Goal: Task Accomplishment & Management: Complete application form

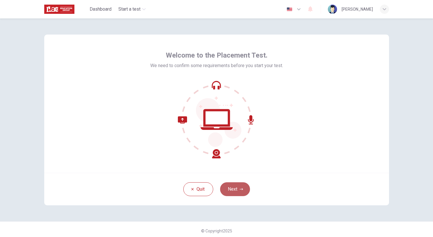
click at [241, 188] on icon "button" at bounding box center [241, 188] width 3 height 3
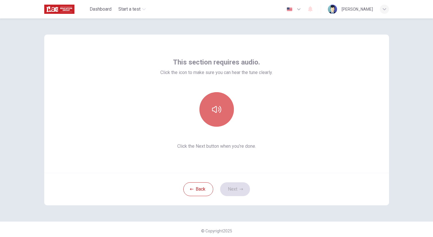
click at [218, 102] on button "button" at bounding box center [217, 109] width 35 height 35
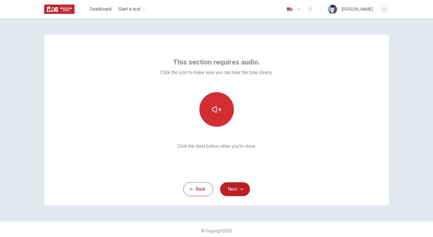
click at [220, 112] on button "button" at bounding box center [217, 109] width 35 height 35
click at [236, 190] on button "Next" at bounding box center [235, 189] width 30 height 14
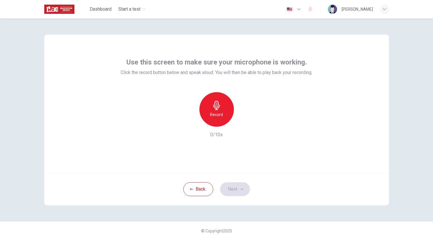
click at [224, 113] on div "Record" at bounding box center [217, 109] width 35 height 35
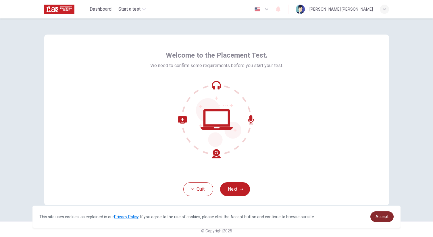
click at [385, 217] on span "Accept" at bounding box center [382, 216] width 13 height 5
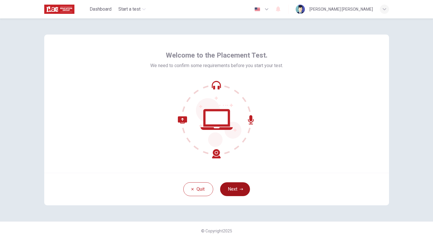
click at [233, 186] on button "Next" at bounding box center [235, 189] width 30 height 14
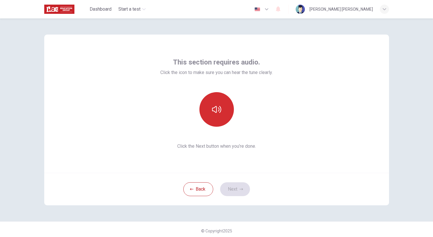
click at [213, 113] on icon "button" at bounding box center [216, 109] width 9 height 9
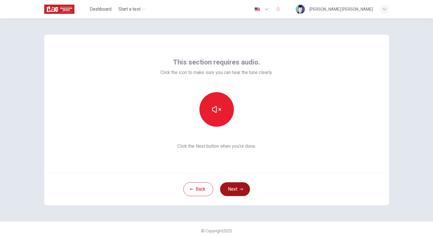
click at [240, 190] on icon "button" at bounding box center [241, 188] width 3 height 3
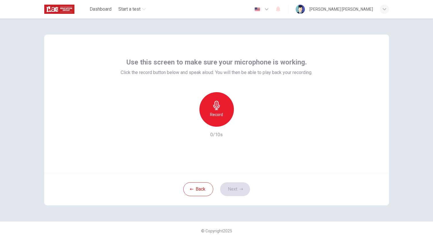
click at [221, 121] on div "Record" at bounding box center [217, 109] width 35 height 35
click at [226, 191] on button "Next" at bounding box center [235, 189] width 30 height 14
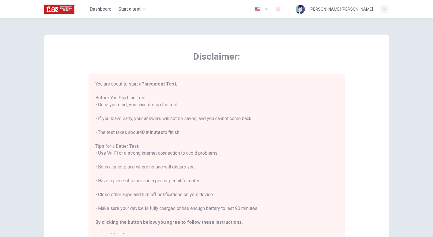
scroll to position [7, 0]
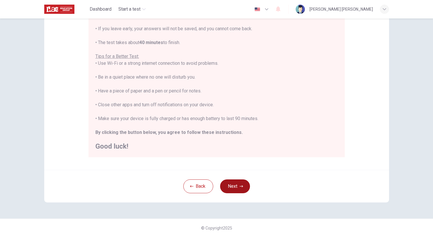
click at [236, 186] on button "Next" at bounding box center [235, 186] width 30 height 14
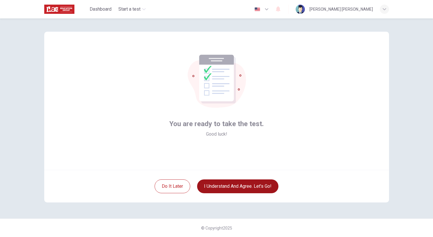
click at [246, 188] on button "I understand and agree. Let’s go!" at bounding box center [237, 186] width 81 height 14
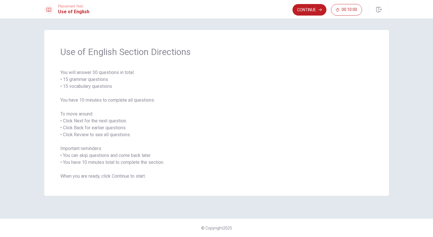
click at [316, 7] on button "Continue" at bounding box center [310, 10] width 34 height 12
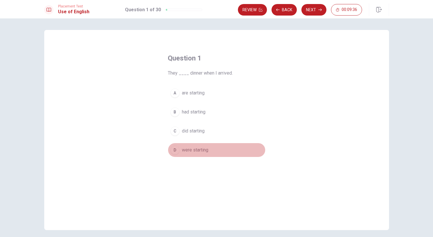
click at [185, 148] on span "were starting" at bounding box center [195, 149] width 26 height 7
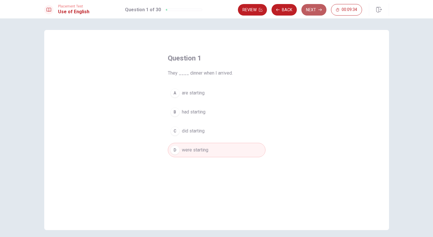
click at [316, 11] on button "Next" at bounding box center [314, 10] width 25 height 12
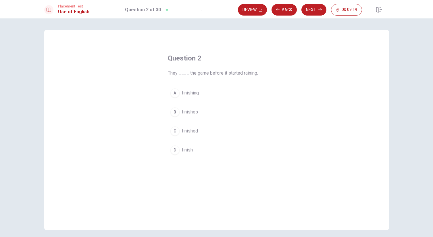
click at [184, 133] on span "finished" at bounding box center [190, 130] width 16 height 7
click at [319, 11] on icon "button" at bounding box center [320, 9] width 3 height 3
click at [183, 94] on span "Are" at bounding box center [185, 92] width 7 height 7
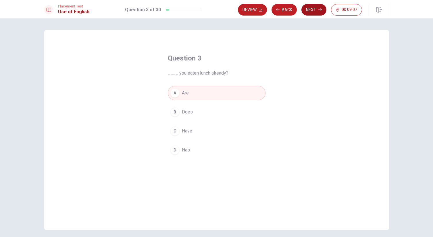
click at [316, 11] on button "Next" at bounding box center [314, 10] width 25 height 12
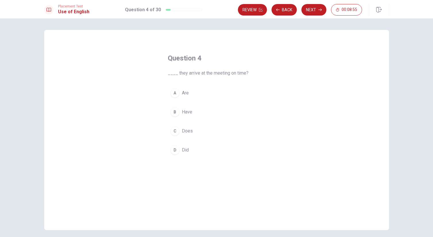
click at [183, 93] on span "Are" at bounding box center [185, 92] width 7 height 7
click at [314, 12] on button "Next" at bounding box center [314, 10] width 25 height 12
click at [189, 130] on span "hiking" at bounding box center [188, 130] width 12 height 7
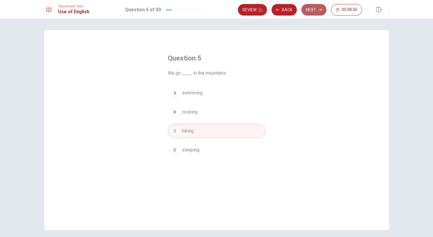
click at [314, 9] on button "Next" at bounding box center [314, 10] width 25 height 12
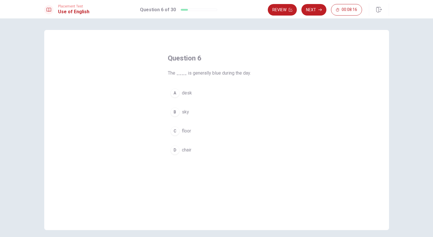
click at [185, 109] on span "sky" at bounding box center [185, 111] width 7 height 7
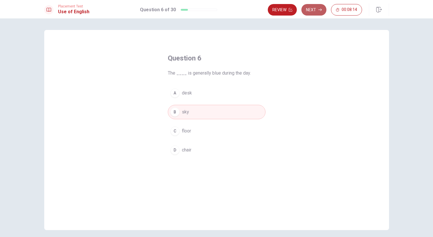
click at [310, 8] on button "Next" at bounding box center [314, 10] width 25 height 12
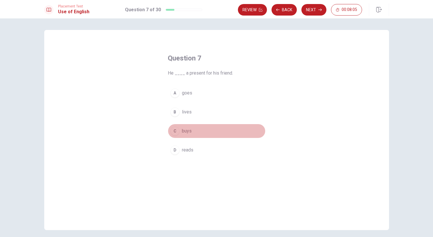
click at [186, 132] on span "buys" at bounding box center [187, 130] width 10 height 7
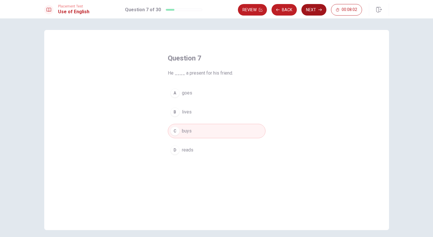
click at [316, 11] on button "Next" at bounding box center [314, 10] width 25 height 12
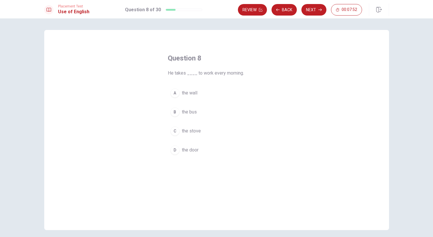
click at [189, 111] on span "the bus" at bounding box center [189, 111] width 15 height 7
click at [313, 12] on button "Next" at bounding box center [314, 10] width 25 height 12
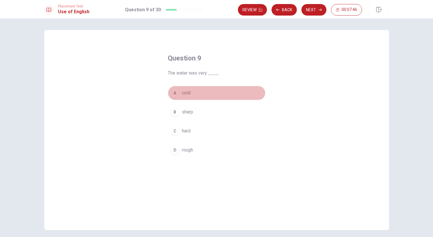
click at [178, 92] on button "A cold" at bounding box center [217, 93] width 98 height 14
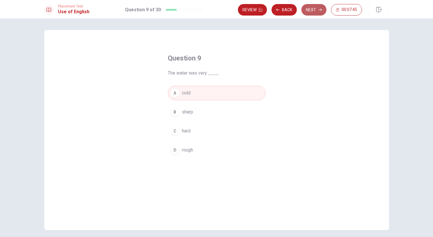
click at [316, 11] on button "Next" at bounding box center [314, 10] width 25 height 12
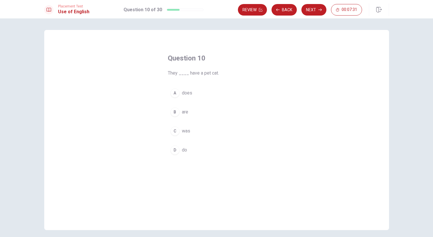
click at [183, 112] on span "are" at bounding box center [185, 111] width 6 height 7
click at [313, 11] on button "Next" at bounding box center [314, 10] width 25 height 12
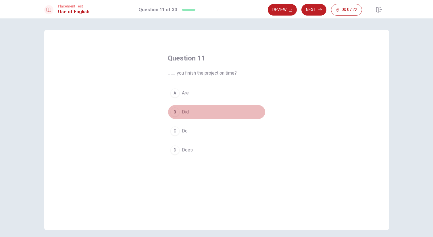
click at [184, 112] on span "Did" at bounding box center [185, 111] width 7 height 7
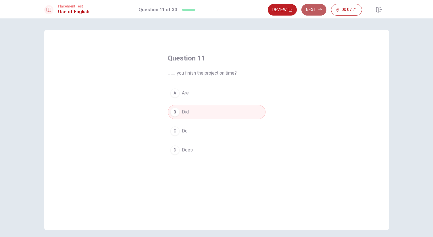
click at [315, 10] on button "Next" at bounding box center [314, 10] width 25 height 12
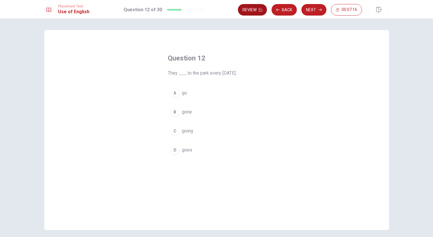
click at [288, 9] on button "Back" at bounding box center [284, 10] width 25 height 12
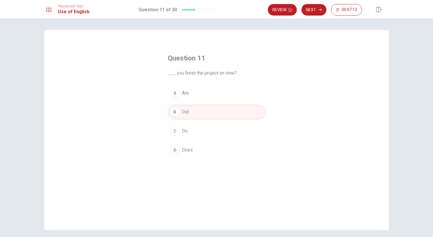
click at [188, 94] on button "A Are" at bounding box center [217, 93] width 98 height 14
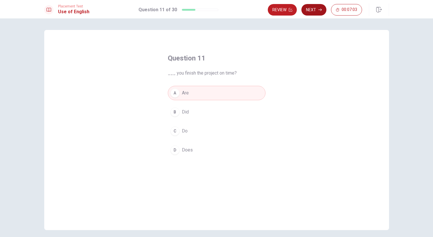
click at [314, 11] on button "Next" at bounding box center [314, 10] width 25 height 12
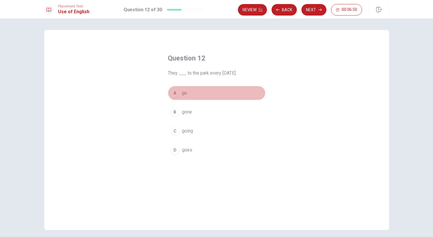
click at [193, 90] on button "A go" at bounding box center [217, 93] width 98 height 14
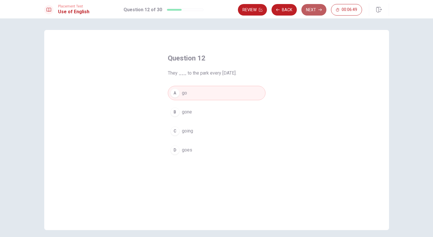
click at [315, 9] on button "Next" at bounding box center [314, 10] width 25 height 12
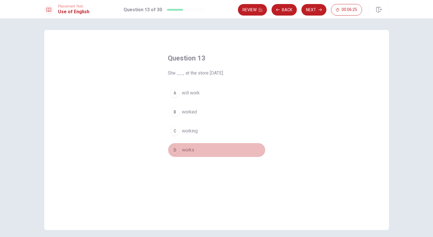
click at [187, 150] on span "works" at bounding box center [188, 149] width 12 height 7
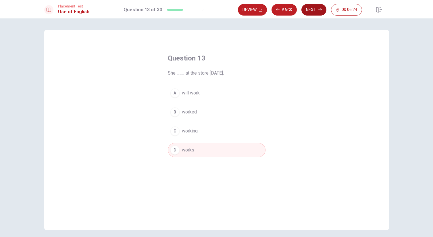
click at [316, 9] on button "Next" at bounding box center [314, 10] width 25 height 12
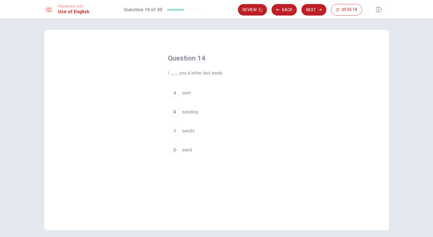
click at [189, 112] on span "sending" at bounding box center [190, 111] width 16 height 7
click at [310, 10] on button "Next" at bounding box center [314, 10] width 25 height 12
click at [186, 92] on span "car" at bounding box center [185, 92] width 6 height 7
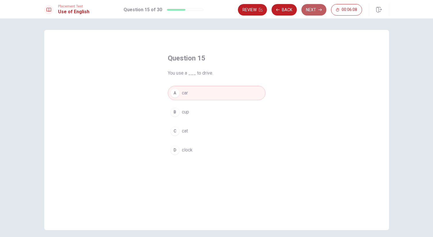
click at [316, 11] on button "Next" at bounding box center [314, 10] width 25 height 12
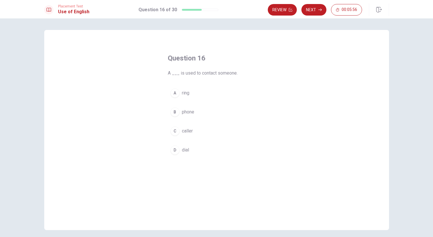
click at [187, 115] on button "B phone" at bounding box center [217, 112] width 98 height 14
click at [321, 12] on button "Next" at bounding box center [314, 10] width 25 height 12
click at [186, 109] on span "quiet" at bounding box center [187, 111] width 10 height 7
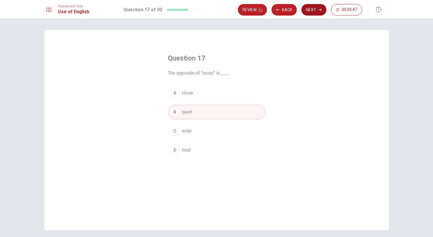
click at [316, 8] on button "Next" at bounding box center [314, 10] width 25 height 12
click at [189, 112] on span "behind" at bounding box center [189, 111] width 14 height 7
click at [315, 12] on button "Next" at bounding box center [314, 10] width 25 height 12
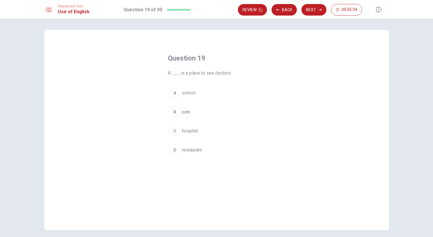
click at [191, 130] on span "hospital" at bounding box center [190, 130] width 16 height 7
click at [317, 12] on button "Next" at bounding box center [314, 10] width 25 height 12
click at [189, 150] on span "walks" at bounding box center [188, 149] width 12 height 7
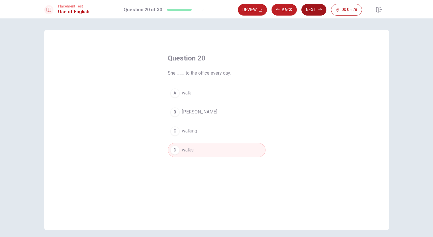
click at [315, 11] on button "Next" at bounding box center [314, 10] width 25 height 12
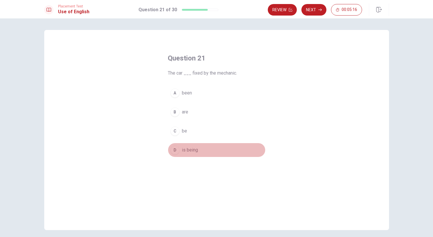
click at [192, 151] on span "is being" at bounding box center [190, 149] width 16 height 7
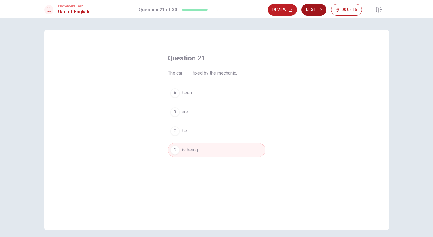
click at [316, 12] on button "Next" at bounding box center [314, 10] width 25 height 12
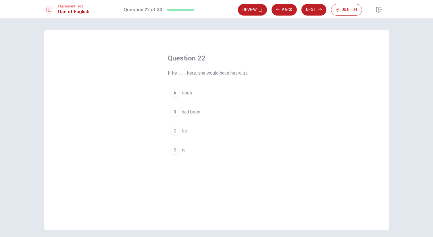
click at [194, 110] on span "had been" at bounding box center [191, 111] width 18 height 7
click at [318, 12] on button "Next" at bounding box center [314, 10] width 25 height 12
click at [193, 108] on button "B trying" at bounding box center [217, 112] width 98 height 14
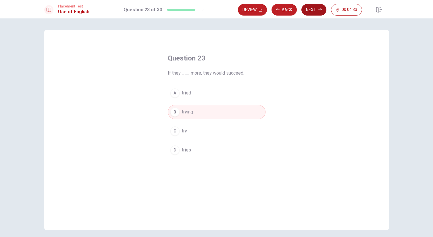
click at [315, 13] on button "Next" at bounding box center [314, 10] width 25 height 12
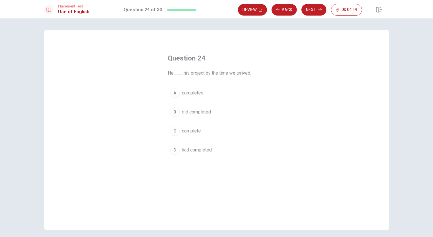
click at [204, 152] on span "had completed" at bounding box center [197, 149] width 30 height 7
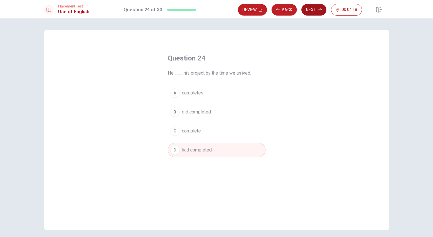
click at [312, 10] on button "Next" at bounding box center [314, 10] width 25 height 12
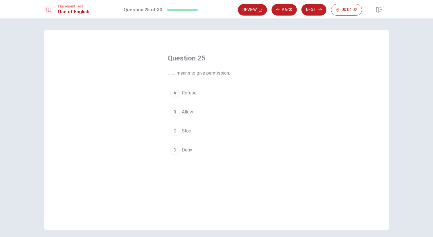
click at [191, 93] on span "Refuse" at bounding box center [189, 92] width 15 height 7
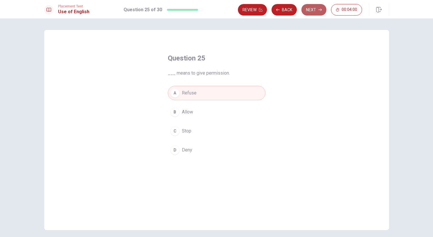
click at [315, 11] on button "Next" at bounding box center [314, 10] width 25 height 12
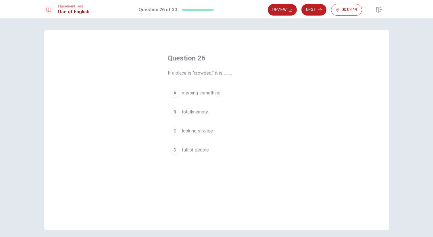
click at [202, 114] on span "totally empty" at bounding box center [195, 111] width 26 height 7
click at [320, 12] on button "Next" at bounding box center [314, 10] width 25 height 12
click at [193, 93] on span "travel around" at bounding box center [195, 92] width 26 height 7
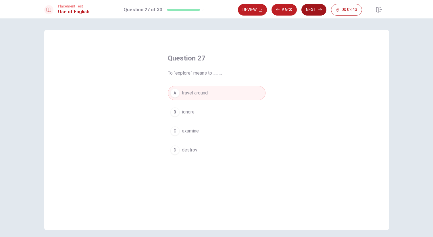
click at [308, 12] on button "Next" at bounding box center [314, 10] width 25 height 12
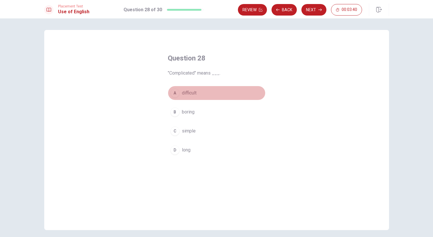
click at [194, 91] on span "difficult" at bounding box center [189, 92] width 15 height 7
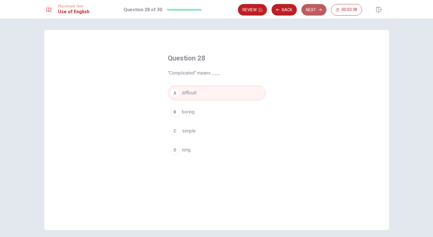
click at [318, 10] on button "Next" at bounding box center [314, 10] width 25 height 12
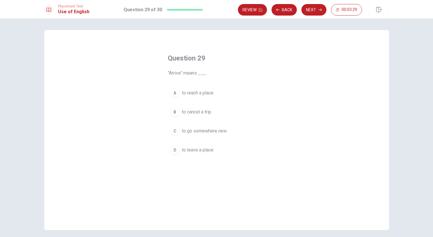
click at [216, 130] on span "to go somewhere new" at bounding box center [204, 130] width 45 height 7
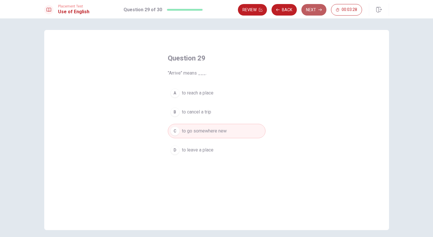
click at [313, 12] on button "Next" at bounding box center [314, 10] width 25 height 12
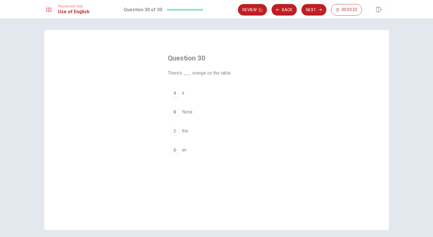
click at [185, 150] on span "an" at bounding box center [184, 149] width 5 height 7
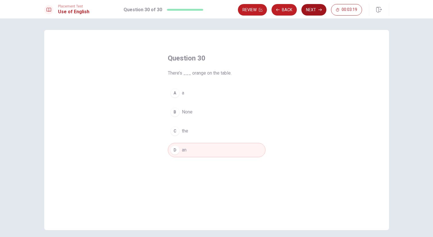
click at [319, 12] on button "Next" at bounding box center [314, 10] width 25 height 12
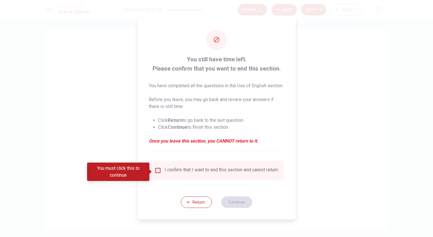
click at [156, 172] on input "You must click this to continue" at bounding box center [157, 170] width 7 height 7
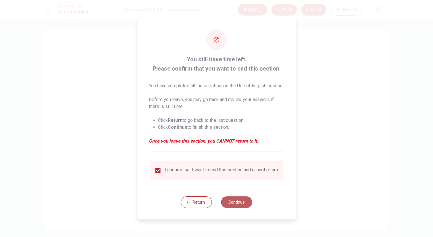
click at [237, 208] on button "Continue" at bounding box center [236, 202] width 31 height 12
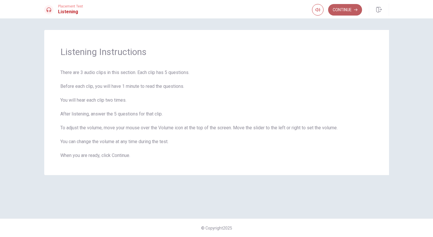
click at [350, 9] on button "Continue" at bounding box center [345, 10] width 34 height 12
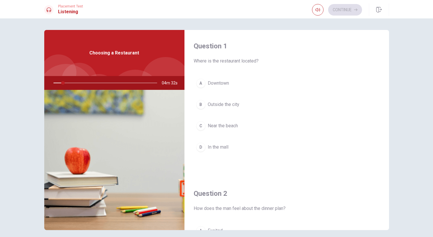
click at [115, 53] on span "Choosing a Restaurant" at bounding box center [114, 52] width 50 height 7
click at [71, 83] on div at bounding box center [104, 83] width 115 height 14
click at [62, 83] on div at bounding box center [104, 83] width 115 height 14
click at [256, 104] on button "B Outside the city" at bounding box center [287, 104] width 186 height 14
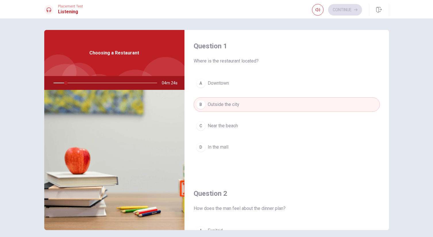
click at [232, 84] on button "A Downtown" at bounding box center [287, 83] width 186 height 14
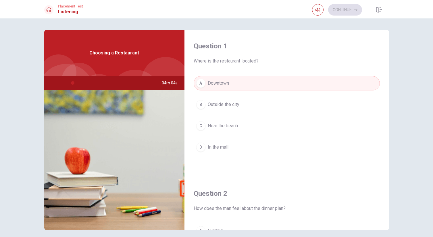
click at [122, 81] on div at bounding box center [104, 83] width 115 height 14
drag, startPoint x: 71, startPoint y: 83, endPoint x: 95, endPoint y: 82, distance: 23.9
click at [95, 82] on div at bounding box center [104, 83] width 115 height 14
click at [95, 84] on div at bounding box center [104, 83] width 115 height 14
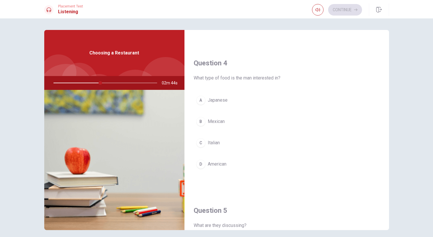
scroll to position [453, 0]
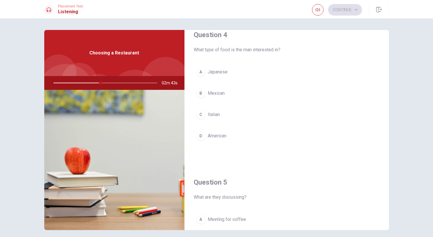
click at [212, 114] on span "Italian" at bounding box center [214, 114] width 12 height 7
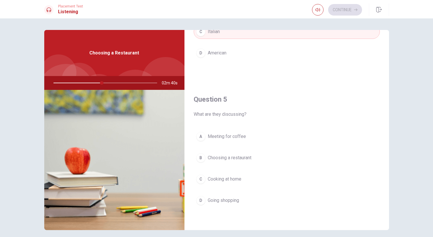
scroll to position [536, 0]
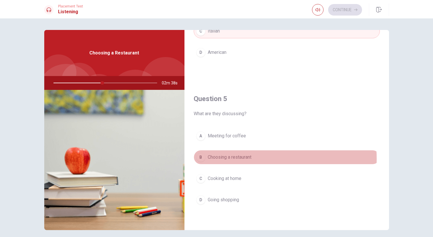
click at [242, 158] on span "Choosing a restaurant" at bounding box center [230, 157] width 44 height 7
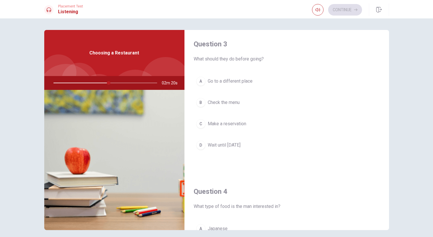
scroll to position [295, 0]
click at [234, 125] on span "Make a reservation" at bounding box center [227, 124] width 39 height 7
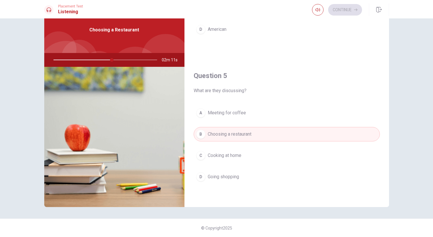
scroll to position [426, 0]
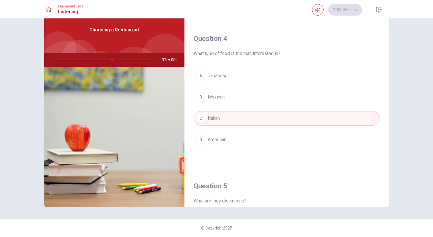
click at [72, 60] on div at bounding box center [104, 60] width 115 height 14
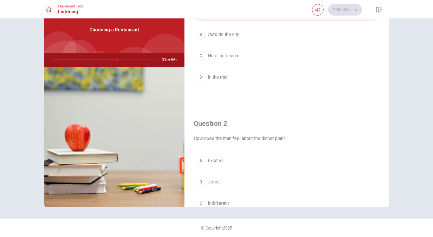
scroll to position [140, 0]
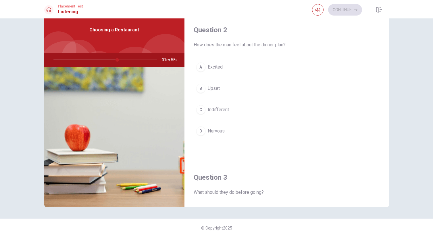
click at [216, 66] on span "Excited" at bounding box center [215, 67] width 15 height 7
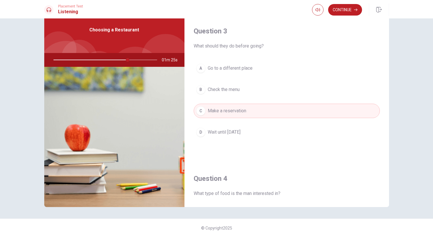
scroll to position [0, 0]
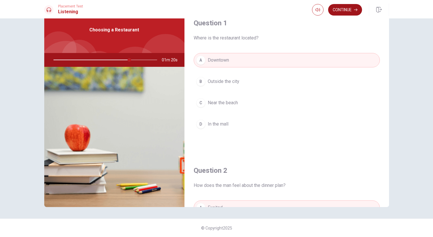
click at [345, 6] on button "Continue" at bounding box center [345, 10] width 34 height 12
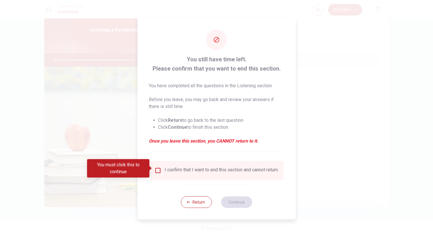
click at [157, 170] on input "You must click this to continue" at bounding box center [157, 170] width 7 height 7
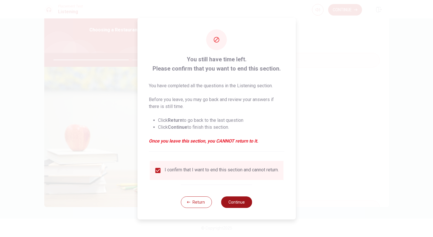
click at [231, 202] on button "Continue" at bounding box center [236, 202] width 31 height 12
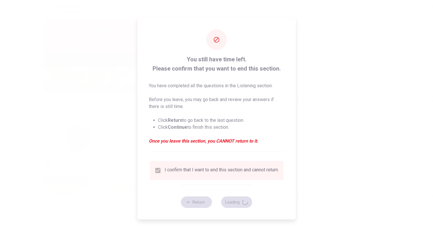
type input "75"
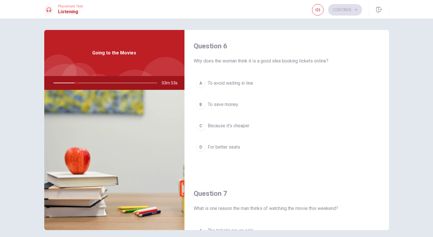
click at [360, 97] on div "A To avoid waiting in line B To save money C Because it’s cheaper D For better …" at bounding box center [287, 121] width 186 height 90
click at [246, 84] on span "To avoid waiting in line" at bounding box center [230, 83] width 45 height 7
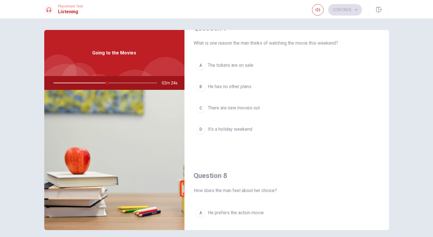
scroll to position [265, 0]
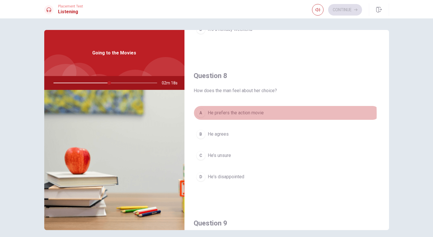
click at [242, 113] on span "He prefers the action movie" at bounding box center [236, 112] width 56 height 7
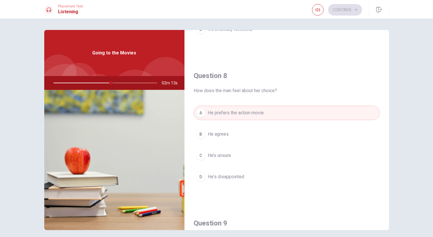
click at [228, 134] on button "B He agrees" at bounding box center [287, 134] width 186 height 14
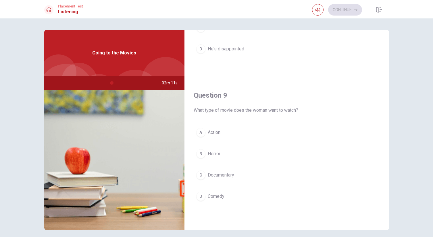
scroll to position [393, 0]
click at [221, 193] on span "Comedy" at bounding box center [216, 195] width 17 height 7
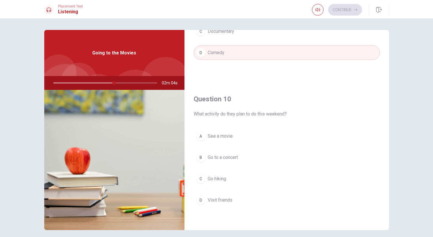
scroll to position [536, 0]
click at [229, 135] on span "See a movie" at bounding box center [220, 135] width 25 height 7
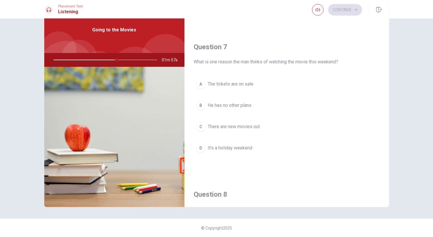
scroll to position [131, 0]
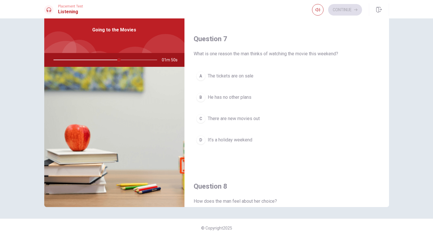
click at [242, 122] on span "There are new movies out" at bounding box center [234, 118] width 52 height 7
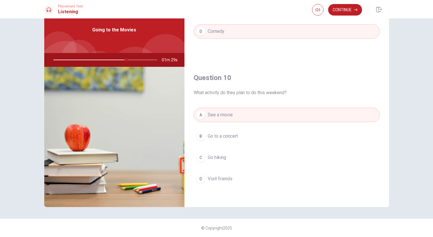
scroll to position [536, 0]
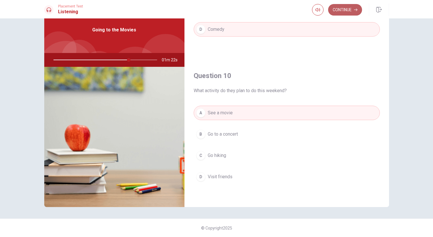
click at [340, 11] on button "Continue" at bounding box center [345, 10] width 34 height 12
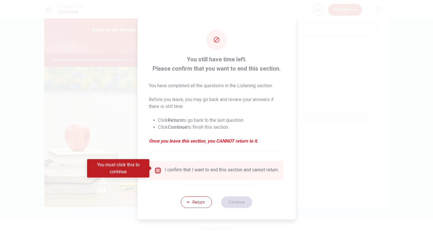
click at [158, 167] on input "You must click this to continue" at bounding box center [157, 170] width 7 height 7
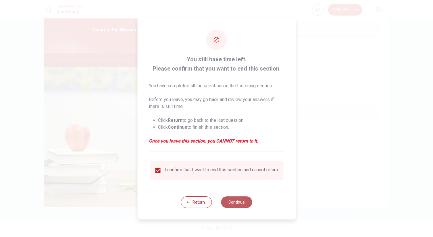
click at [234, 204] on button "Continue" at bounding box center [236, 202] width 31 height 12
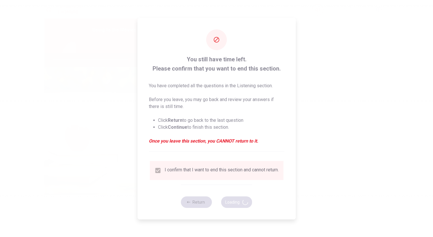
type input "74"
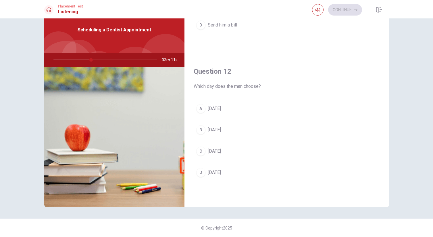
scroll to position [125, 0]
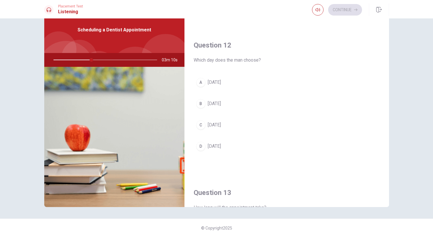
click at [219, 84] on button "A [DATE]" at bounding box center [287, 82] width 186 height 14
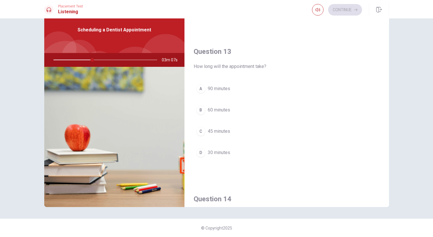
scroll to position [266, 0]
click at [225, 132] on span "45 minutes" at bounding box center [219, 131] width 22 height 7
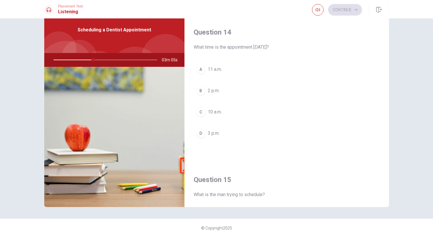
scroll to position [434, 0]
click at [225, 137] on button "D 3 p.m." at bounding box center [287, 132] width 186 height 14
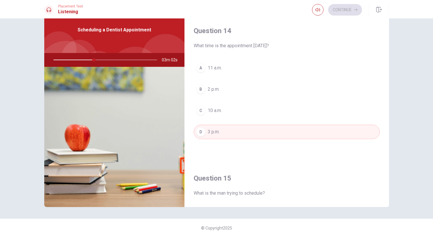
scroll to position [536, 0]
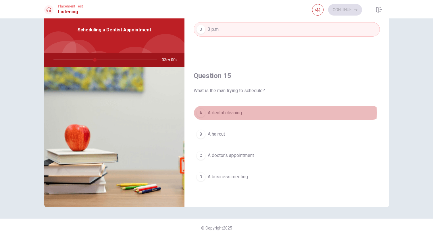
click at [235, 113] on span "A dental cleaning" at bounding box center [225, 112] width 34 height 7
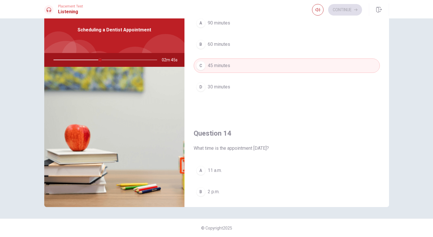
scroll to position [0, 0]
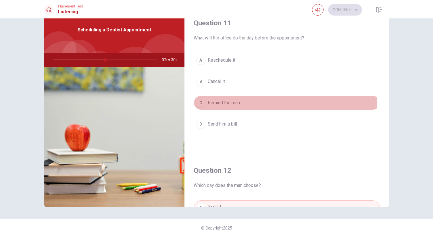
click at [237, 105] on span "Remind the man" at bounding box center [224, 102] width 32 height 7
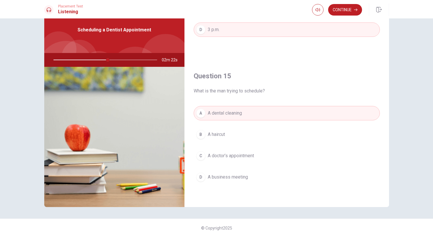
scroll to position [536, 0]
click at [346, 12] on button "Continue" at bounding box center [345, 10] width 34 height 12
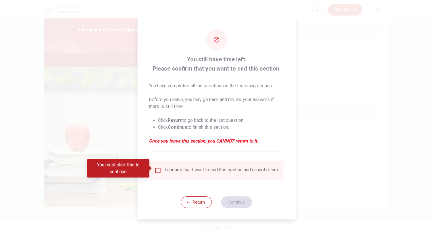
click at [161, 169] on div "I confirm that I want to end this section and cannot return." at bounding box center [216, 170] width 125 height 7
click at [158, 169] on input "You must click this to continue" at bounding box center [157, 170] width 7 height 7
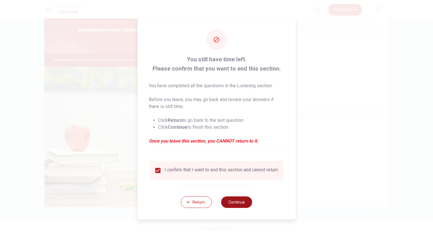
click at [236, 205] on button "Continue" at bounding box center [236, 202] width 31 height 12
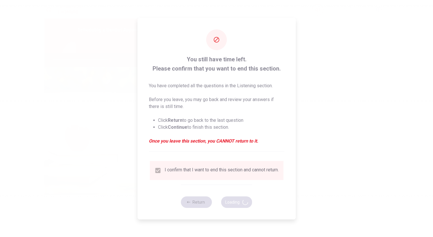
type input "55"
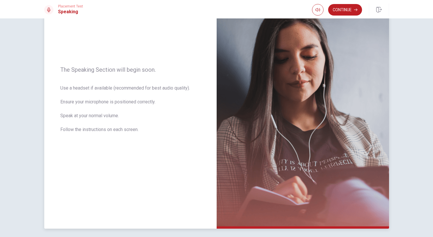
scroll to position [24, 0]
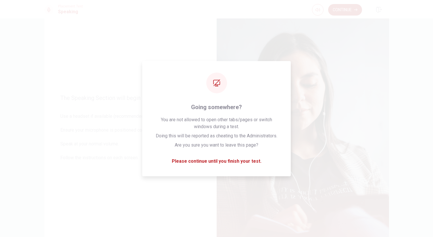
click at [340, 9] on button "Continue" at bounding box center [345, 10] width 34 height 12
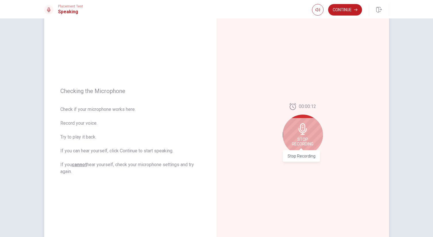
click at [310, 139] on span "Stop Recording" at bounding box center [303, 141] width 22 height 9
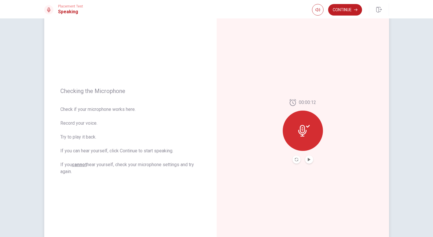
click at [307, 133] on icon at bounding box center [305, 131] width 12 height 12
click at [308, 160] on icon "Play Audio" at bounding box center [309, 159] width 3 height 3
click at [307, 134] on icon at bounding box center [305, 131] width 12 height 12
click at [301, 124] on div at bounding box center [303, 130] width 40 height 40
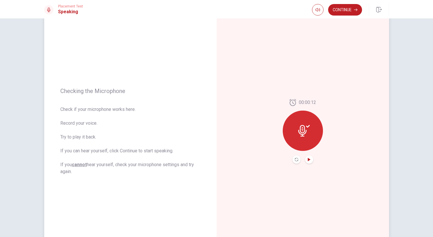
click at [302, 137] on div at bounding box center [303, 130] width 40 height 40
click at [303, 127] on icon at bounding box center [303, 131] width 8 height 12
click at [308, 158] on icon "Play Audio" at bounding box center [309, 159] width 3 height 3
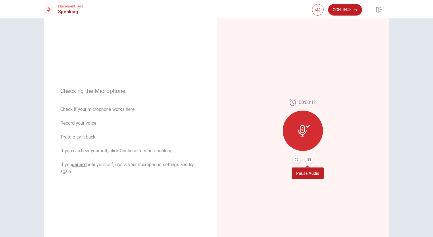
click at [308, 158] on icon "Pause Audio" at bounding box center [309, 159] width 3 height 3
click at [296, 160] on icon "Record Again" at bounding box center [296, 159] width 3 height 3
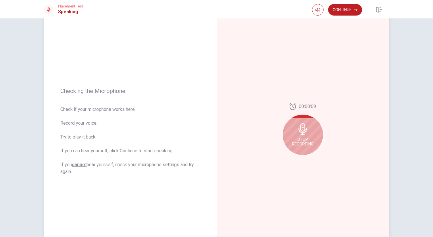
click at [307, 137] on span "Stop Recording" at bounding box center [303, 141] width 22 height 9
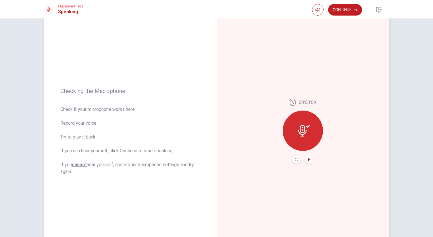
click at [309, 158] on icon "Play Audio" at bounding box center [309, 159] width 3 height 3
click at [347, 13] on button "Continue" at bounding box center [345, 10] width 34 height 12
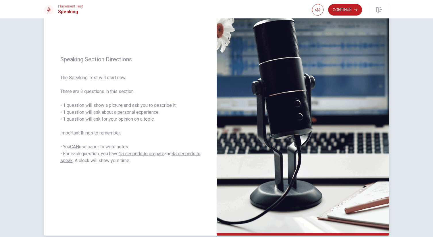
scroll to position [74, 0]
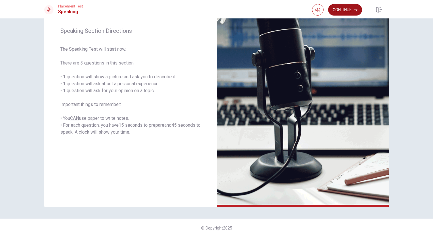
click at [349, 9] on button "Continue" at bounding box center [345, 10] width 34 height 12
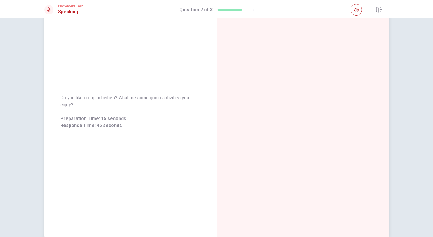
scroll to position [0, 0]
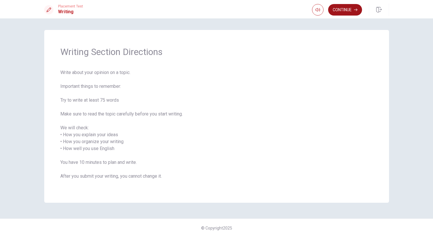
click at [344, 9] on button "Continue" at bounding box center [345, 10] width 34 height 12
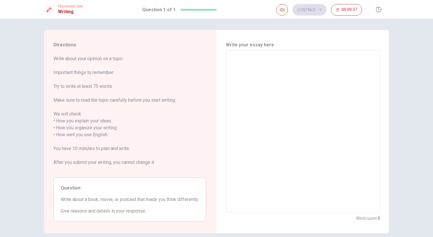
click at [238, 66] on textarea at bounding box center [303, 131] width 146 height 153
type textarea "M"
type textarea "x"
type textarea "My"
type textarea "x"
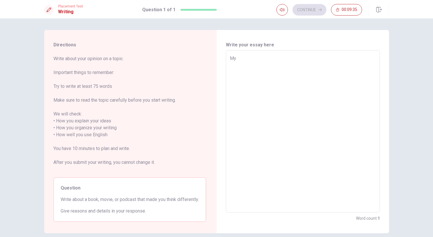
type textarea "My"
type textarea "x"
type textarea "My p"
type textarea "x"
type textarea "My pr"
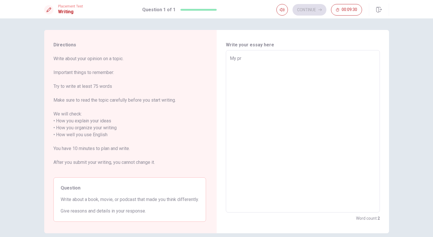
type textarea "x"
type textarea "My pre"
type textarea "x"
type textarea "My pref"
type textarea "x"
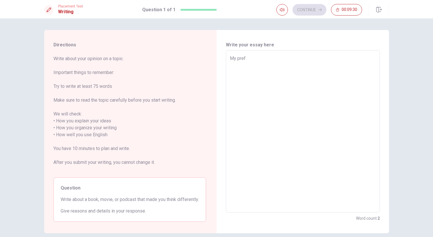
type textarea "My prefe"
type textarea "x"
type textarea "My prefer"
type textarea "x"
type textarea "My prefere"
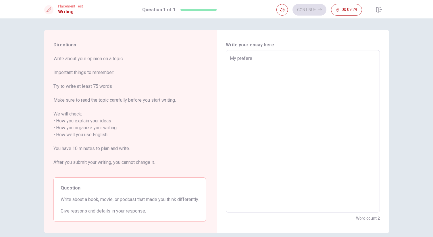
type textarea "x"
type textarea "My prefere"
type textarea "x"
type textarea "My prefere m"
type textarea "x"
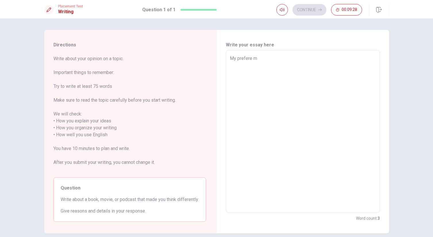
type textarea "My prefere mo"
type textarea "x"
type textarea "My prefere mov"
type textarea "x"
type textarea "My prefere movi"
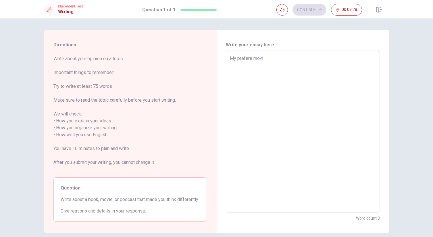
type textarea "x"
type textarea "My prefere movie"
type textarea "x"
type textarea "My prefere movie"
type textarea "x"
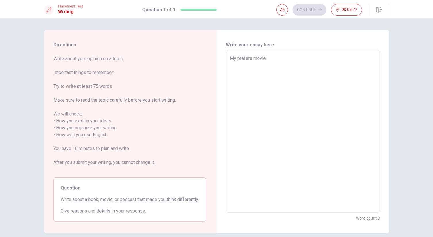
type textarea "My prefere movie i"
type textarea "x"
type textarea "My prefere movie is"
type textarea "x"
type textarea "My prefere movie is"
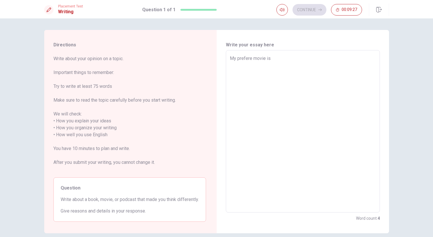
type textarea "x"
type textarea "My prefere movie is T"
type textarea "x"
type textarea "My prefere movie is Ti"
type textarea "x"
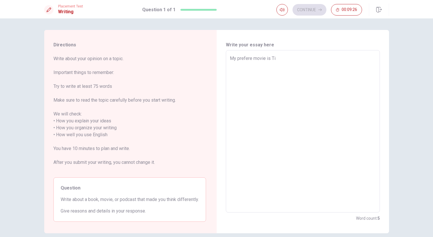
type textarea "My prefere movie is Tit"
type textarea "x"
type textarea "My prefere movie is Tita"
type textarea "x"
type textarea "My prefere movie is Titan"
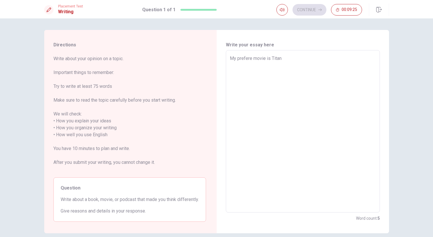
type textarea "x"
type textarea "My prefere movie is Titani"
type textarea "x"
type textarea "My prefere movie is Titanic"
type textarea "x"
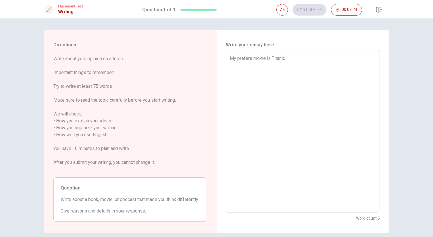
type textarea "My prefere movie is Titanic,"
type textarea "x"
type textarea "My prefere movie is Titanic,"
type textarea "x"
type textarea "My prefere movie is Titanic, b"
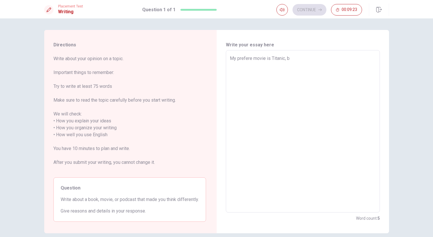
type textarea "x"
type textarea "My prefere movie is Titanic, be"
type textarea "x"
type textarea "My prefere movie is Titanic, bec"
type textarea "x"
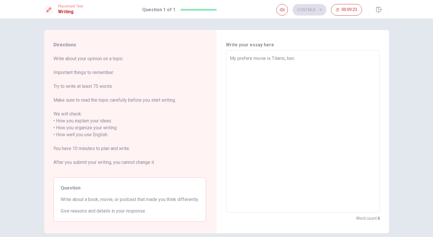
type textarea "My prefere movie is Titanic, beca"
type textarea "x"
type textarea "My prefere movie is Titanic, becau"
type textarea "x"
type textarea "My prefere movie is Titanic, becaus"
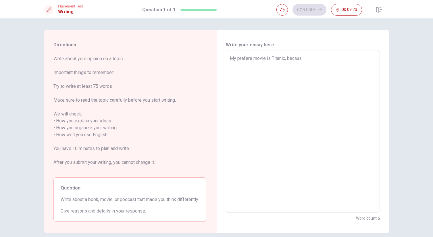
type textarea "x"
type textarea "My prefere movie is Titanic, because"
type textarea "x"
type textarea "My prefere movie is Titanic, because"
click at [222, 66] on div "Write your essay here My prefere movie is Titanic, because x ​ Word count : 6" at bounding box center [303, 131] width 173 height 203
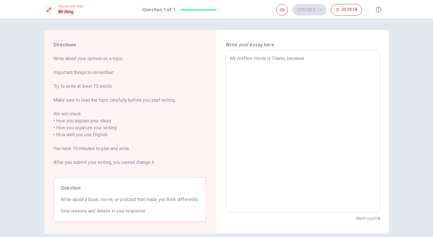
scroll to position [33, 0]
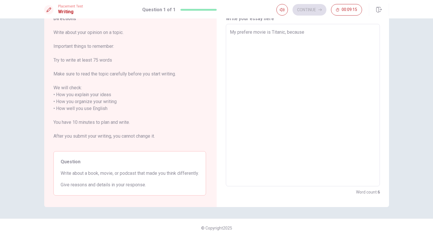
click at [330, 72] on textarea "My prefere movie is Titanic, because" at bounding box center [303, 105] width 146 height 153
type textarea "x"
type textarea "My prefere movie is Titanic, because"
type textarea "x"
type textarea "My prefere movie is Titanic, because iu"
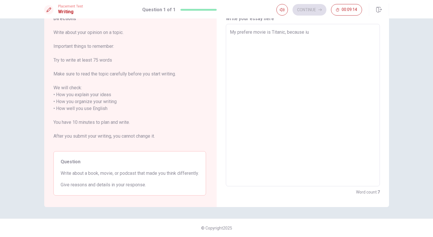
type textarea "x"
type textarea "My prefere movie is Titanic, because i"
type textarea "x"
type textarea "My prefere movie is Titanic, because"
type textarea "x"
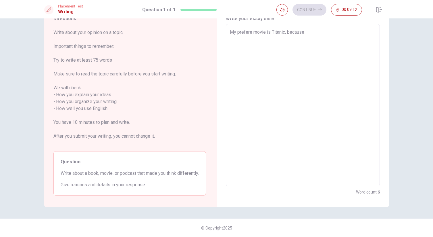
type textarea "My prefere movie is Titanic, because I"
type textarea "x"
type textarea "My prefere movie is Titanic, because I"
type textarea "x"
type textarea "My prefere movie is Titanic, because I t"
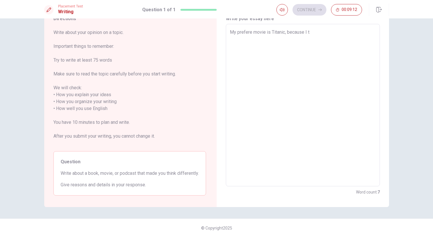
type textarea "x"
type textarea "My prefere movie is Titanic, because I th"
type textarea "x"
type textarea "My prefere movie is Titanic, because I thi"
type textarea "x"
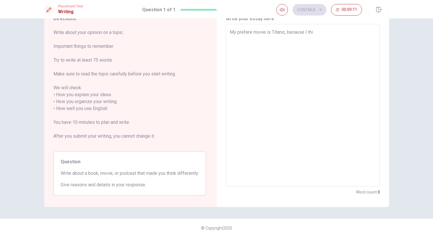
type textarea "My prefere movie is Titanic, because I thin"
type textarea "x"
type textarea "My prefere movie is Titanic, because I think"
type textarea "x"
type textarea "My prefere movie is Titanic, because I think"
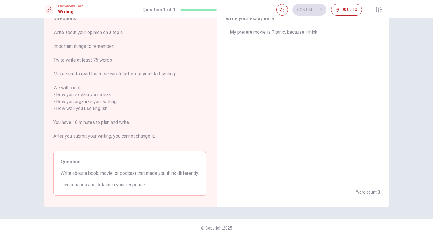
type textarea "x"
type textarea "My prefere movie is Titanic, because I think t"
type textarea "x"
type textarea "My prefere movie is Titanic, because I think th"
type textarea "x"
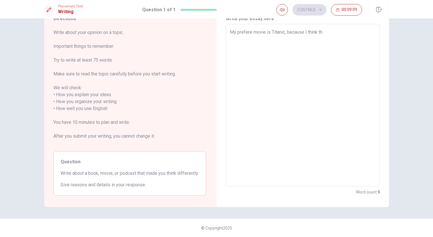
type textarea "My prefere movie is Titanic, because I think tha"
type textarea "x"
type textarea "My prefere movie is Titanic, because I think that"
type textarea "x"
type textarea "My prefere movie is Titanic, because I think that"
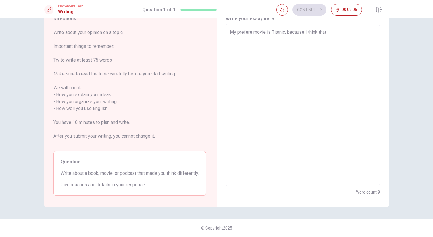
type textarea "x"
type textarea "My prefere movie is Titanic, because I think that w"
type textarea "x"
type textarea "My prefere movie is Titanic, because I think that wa"
type textarea "x"
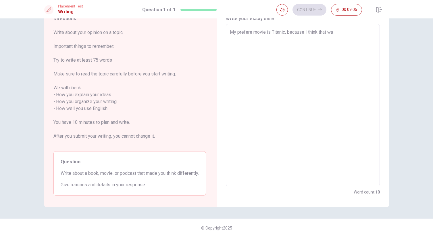
type textarea "My prefere movie is Titanic, because I think that was"
type textarea "x"
type textarea "My prefere movie is Titanic, because I think that was"
type textarea "x"
type textarea "My prefere movie is Titanic, because I think that was a"
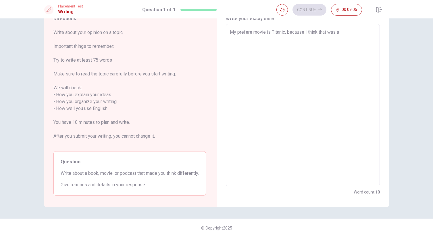
type textarea "x"
type textarea "My prefere movie is Titanic, because I think that was a"
type textarea "x"
type textarea "My prefere movie is Titanic, because I think that was a t"
type textarea "x"
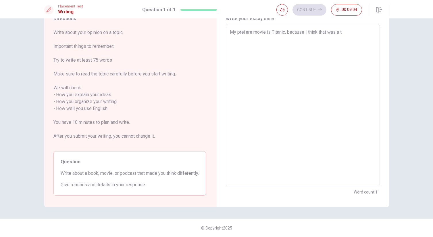
type textarea "My prefere movie is Titanic, because I think that was a te"
type textarea "x"
type textarea "My prefere movie is Titanic, because I think that was a ter"
type textarea "x"
type textarea "My prefere movie is Titanic, because I think that was a terr"
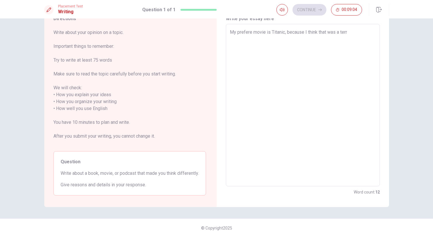
type textarea "x"
type textarea "My prefere movie is Titanic, because I think that was a [PERSON_NAME]"
type textarea "x"
type textarea "My prefere movie is Titanic, because I think that was a terrib"
type textarea "x"
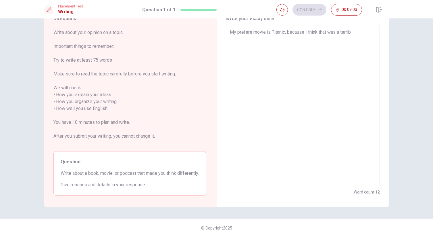
type textarea "My prefere movie is Titanic, because I think that was a terribl"
type textarea "x"
type textarea "My prefere movie is Titanic, because I think that was a terrible"
type textarea "x"
type textarea "My prefere movie is Titanic, because I think that was a terribl"
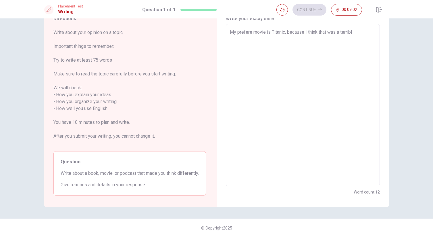
type textarea "x"
type textarea "My prefere movie is Titanic, because I think that was a terrible"
type textarea "x"
type textarea "My prefere movie is Titanic, because I think that was a terrible"
type textarea "x"
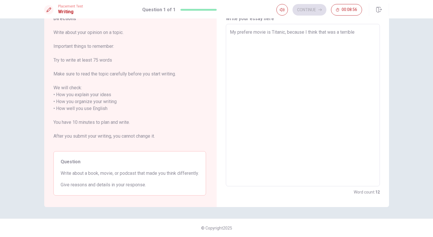
type textarea "My prefere movie is Titanic, because I think that was a terrible h"
type textarea "x"
type textarea "My prefere movie is Titanic, because I think that was a terrible hi"
type textarea "x"
type textarea "My prefere movie is Titanic, because I think that was a terrible his"
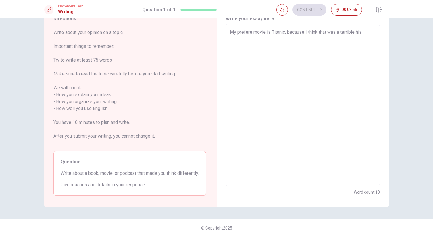
type textarea "x"
type textarea "My prefere movie is Titanic, because I think that was a terrible hist"
type textarea "x"
type textarea "My prefere movie is Titanic, because I think that was a terrible histo"
type textarea "x"
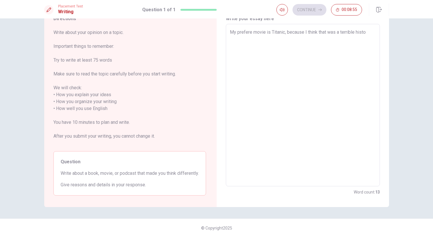
type textarea "My prefere movie is Titanic, because I think that was a terrible histor"
type textarea "x"
type textarea "My prefere movie is Titanic, because I think that was a terrible history"
type textarea "x"
type textarea "My prefere movie is Titanic, because I think that was a terrible history"
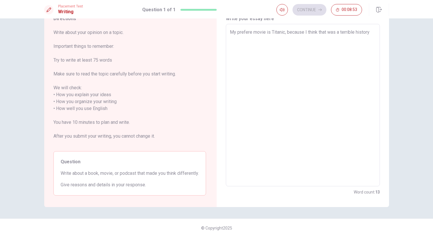
type textarea "x"
type textarea "My prefere movie is Titanic, because I think that was a terrible history a"
type textarea "x"
type textarea "My prefere movie is Titanic, because I think that was a terrible history"
type textarea "x"
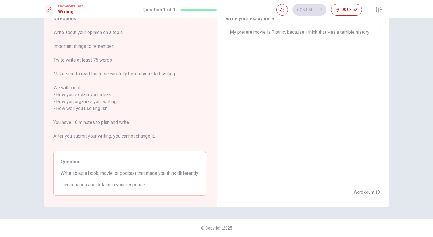
type textarea "My prefere movie is Titanic, because I think that was a terrible history"
type textarea "x"
type textarea "My prefere movie is Titanic, because I think that was a terrible history."
type textarea "x"
type textarea "My prefere movie is Titanic, because I think that was a terrible history."
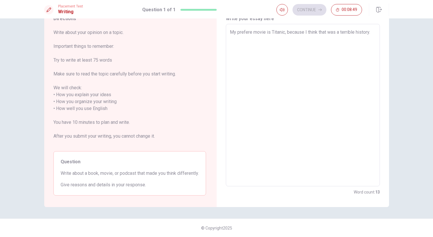
type textarea "x"
type textarea "My prefere movie is Titanic, because I think that was a terrible history. M"
type textarea "x"
type textarea "My prefere movie is Titanic, because I think that was a terrible history. Ma"
type textarea "x"
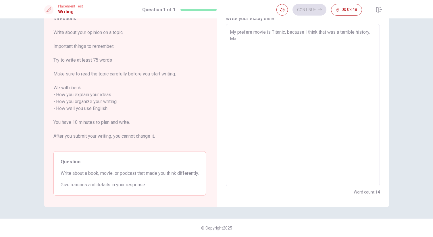
type textarea "My prefere movie is Titanic, because I think that was a terrible history. Man"
type textarea "x"
type textarea "My prefere movie is Titanic, because I think that was a terrible history. Many"
type textarea "x"
type textarea "My prefere movie is Titanic, because I think that was a terrible history. Many"
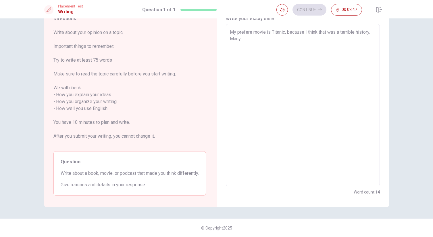
type textarea "x"
type textarea "My prefere movie is Titanic, because I think that was a terrible history. Many p"
type textarea "x"
type textarea "My prefere movie is Titanic, because I think that was a terrible history. Many …"
type textarea "x"
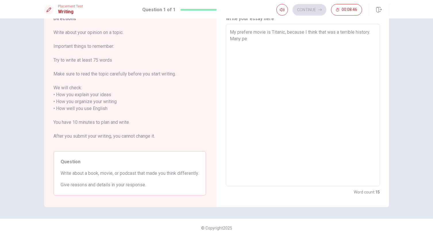
type textarea "My prefere movie is Titanic, because I think that was a terrible history. Many …"
type textarea "x"
type textarea "My prefere movie is Titanic, because I think that was a terrible history. Many …"
type textarea "x"
type textarea "My prefere movie is Titanic, because I think that was a terrible history. Many …"
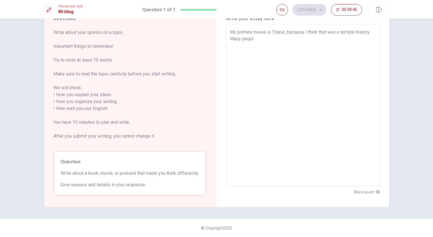
type textarea "x"
type textarea "My prefere movie is Titanic, because I think that was a terrible history. Many …"
type textarea "x"
type textarea "My prefere movie is Titanic, because I think that was a terrible history. Many …"
type textarea "x"
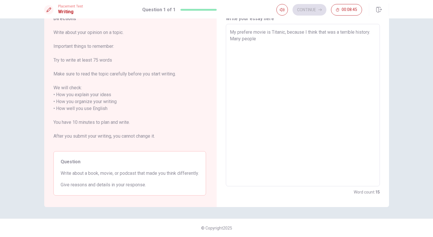
type textarea "My prefere movie is Titanic, because I think that was a terrible history. Many …"
type textarea "x"
type textarea "My prefere movie is Titanic, because I think that was a terrible history. Many …"
type textarea "x"
type textarea "My prefere movie is Titanic, because I think that was a terrible history. Many …"
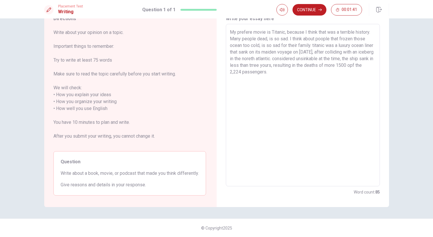
click at [326, 29] on textarea "My prefere movie is Titanic, because I think that was a terrible history. Many …" at bounding box center [303, 105] width 146 height 153
click at [316, 40] on textarea "My prefere movie is Titanic, because I think that was a terrible history. Many …" at bounding box center [303, 105] width 146 height 153
click at [313, 40] on textarea "My prefere movie is Titanic, because I think that was a terrible history. Many …" at bounding box center [303, 105] width 146 height 153
click at [273, 48] on textarea "My prefere movie is Titanic, because I think that was a terrible history. Many …" at bounding box center [303, 105] width 146 height 153
click at [265, 45] on textarea "My prefere movie is Titanic, because I think that was a terrible history. Many …" at bounding box center [303, 105] width 146 height 153
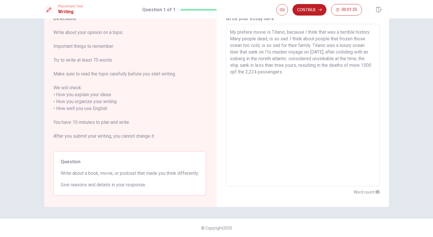
click at [310, 65] on textarea "My prefere movie is Titanic, because I think that was a terrible history. Many …" at bounding box center [303, 105] width 146 height 153
click at [308, 52] on textarea "My prefere movie is Titanic, because I think that was a terrible history. Many …" at bounding box center [303, 105] width 146 height 153
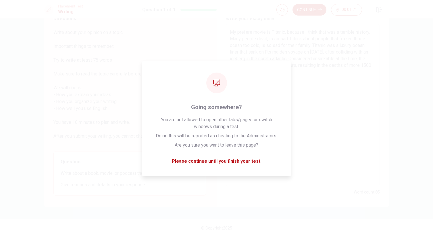
click at [309, 65] on textarea "My prefere movie is Titanic, because I think that was a terrible history. Many …" at bounding box center [303, 105] width 146 height 153
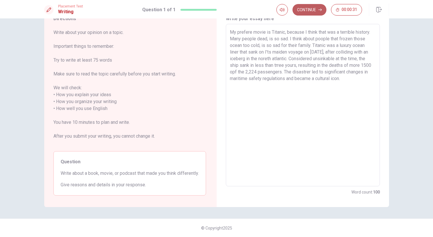
click at [316, 10] on button "Continue" at bounding box center [310, 10] width 34 height 12
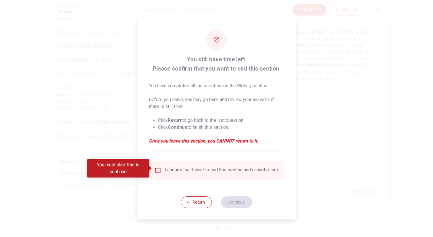
click at [158, 168] on input "You must click this to continue" at bounding box center [157, 170] width 7 height 7
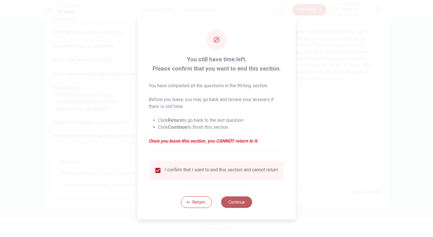
click at [240, 206] on button "Continue" at bounding box center [236, 202] width 31 height 12
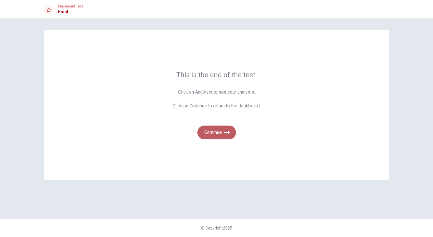
click at [222, 134] on button "Continue" at bounding box center [217, 132] width 39 height 14
